Goal: Task Accomplishment & Management: Use online tool/utility

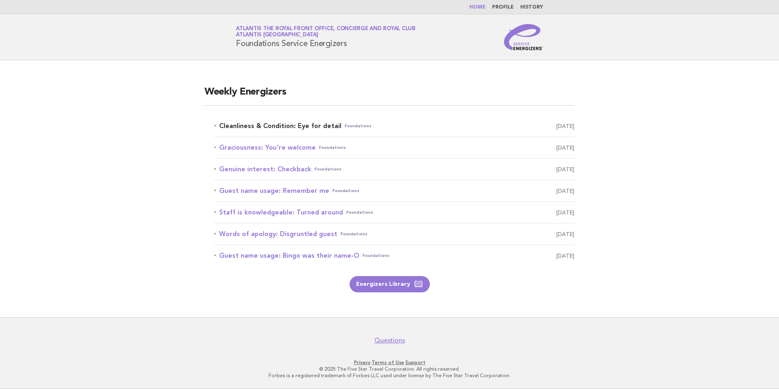
click at [273, 129] on link "Cleanliness & Condition: Eye for detail Foundations October 6" at bounding box center [394, 125] width 360 height 11
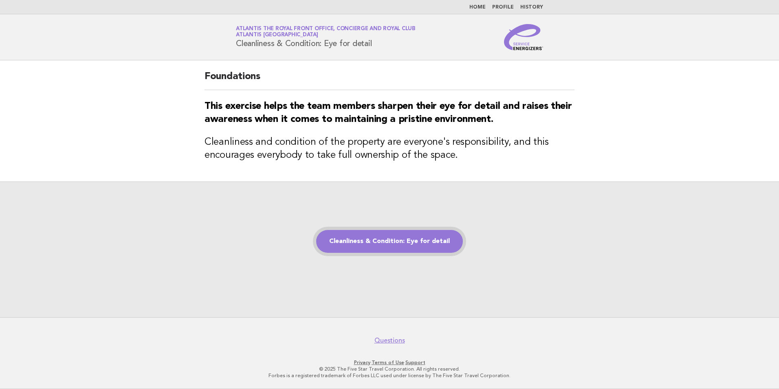
click at [422, 246] on link "Cleanliness & Condition: Eye for detail" at bounding box center [389, 241] width 147 height 23
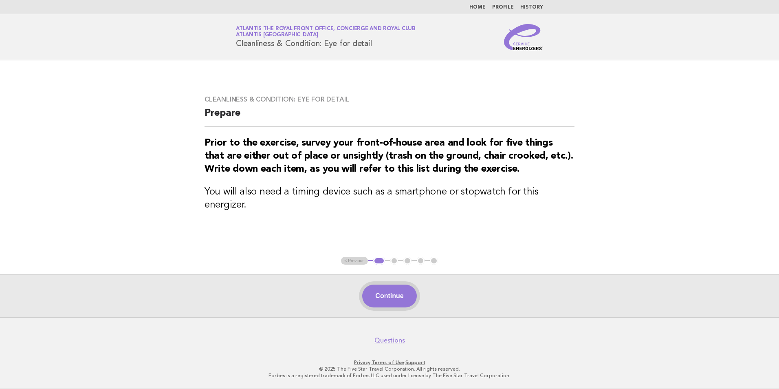
click at [393, 293] on button "Continue" at bounding box center [389, 295] width 54 height 23
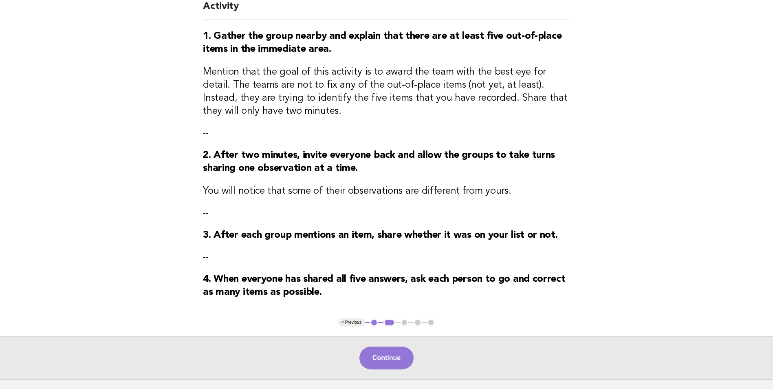
scroll to position [122, 0]
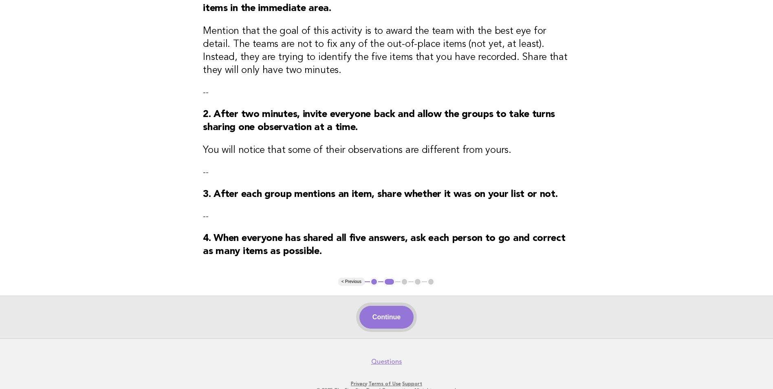
click at [378, 325] on button "Continue" at bounding box center [386, 317] width 54 height 23
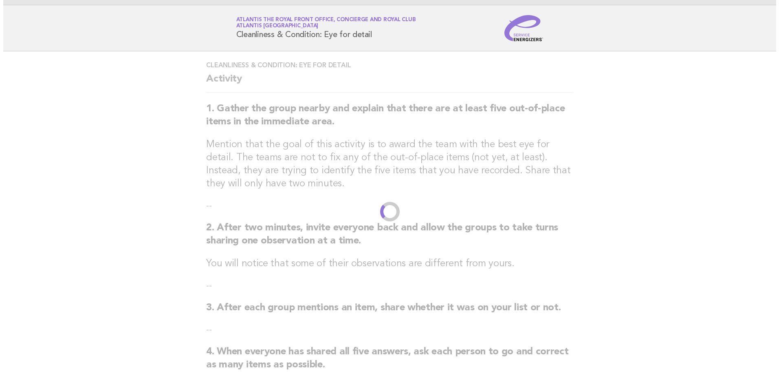
scroll to position [0, 0]
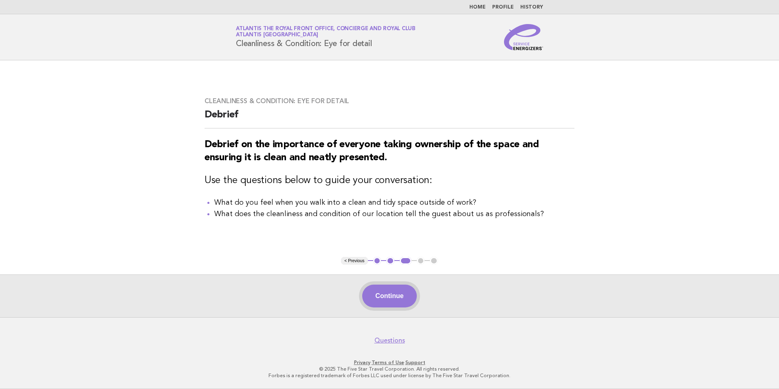
click at [380, 301] on button "Continue" at bounding box center [389, 295] width 54 height 23
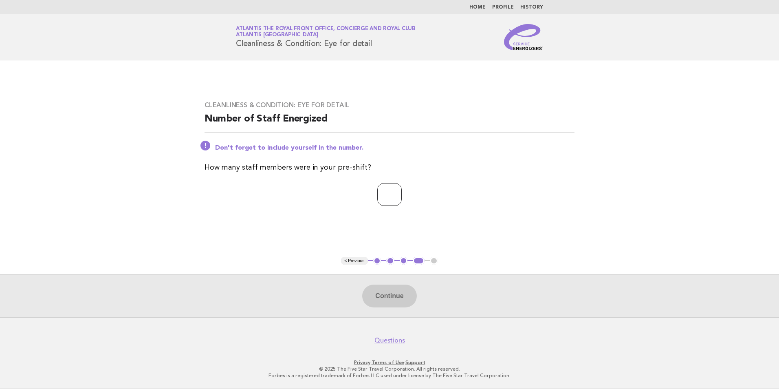
click at [386, 199] on input "number" at bounding box center [389, 194] width 24 height 23
type input "*"
click at [405, 293] on button "Continue" at bounding box center [389, 295] width 54 height 23
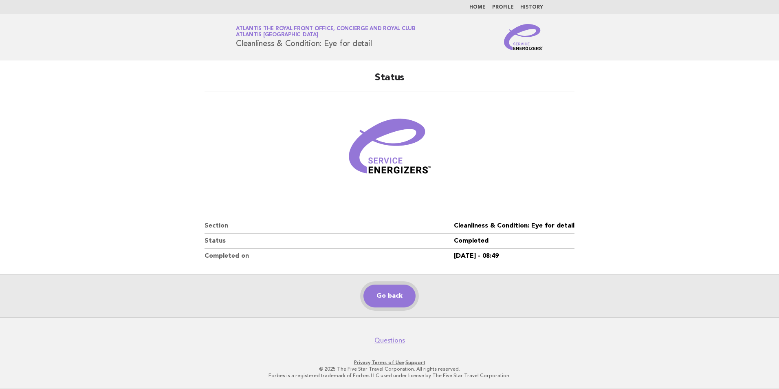
click at [404, 292] on link "Go back" at bounding box center [389, 295] width 52 height 23
